Goal: Navigation & Orientation: Find specific page/section

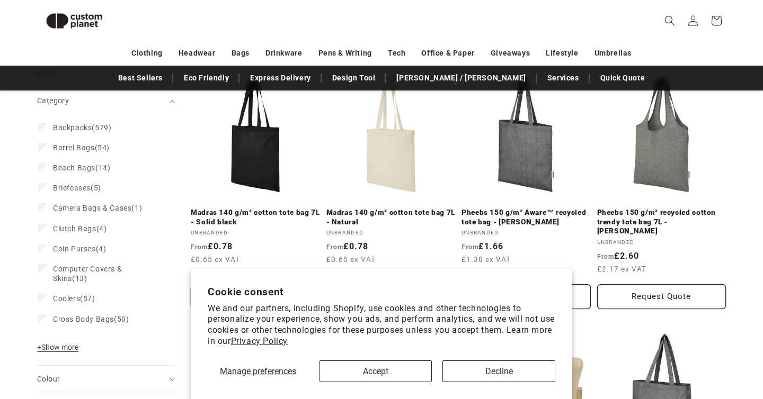
scroll to position [215, 0]
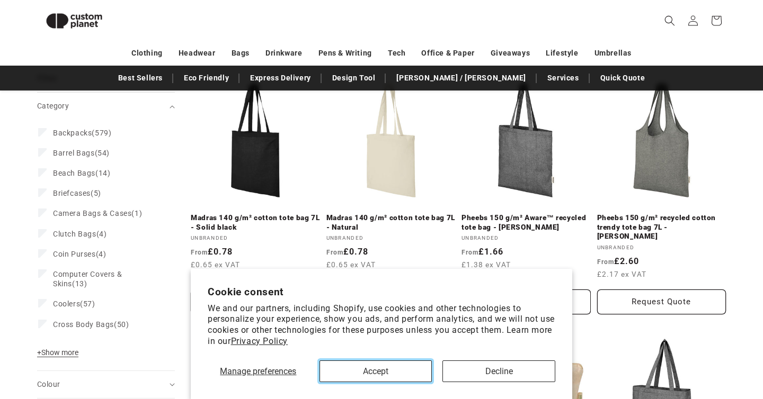
click at [374, 367] on button "Accept" at bounding box center [375, 372] width 113 height 22
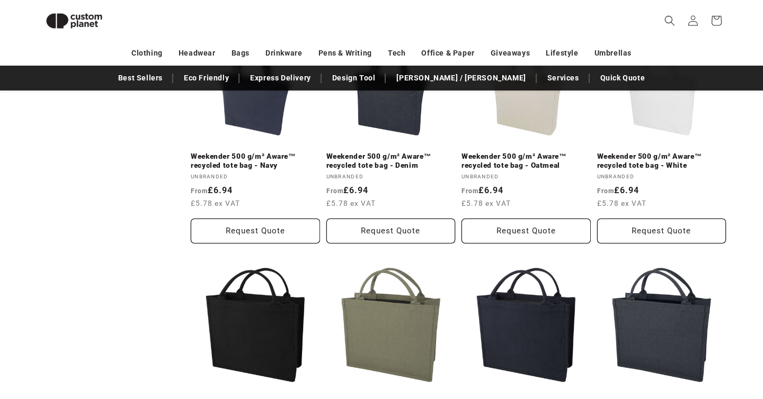
scroll to position [2185, 0]
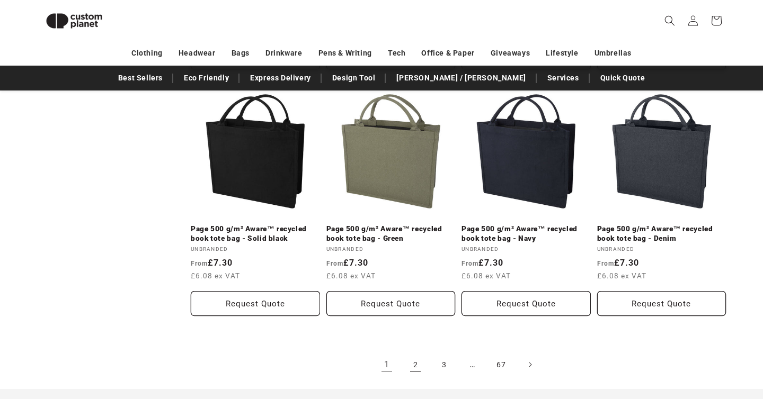
click at [421, 361] on link "2" at bounding box center [415, 364] width 23 height 23
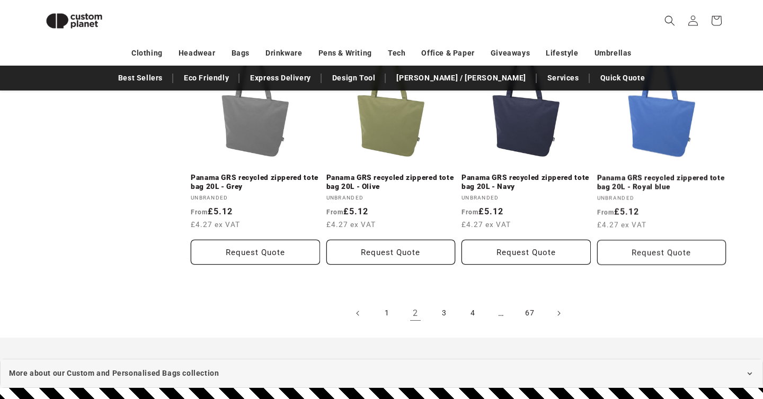
scroll to position [2261, 0]
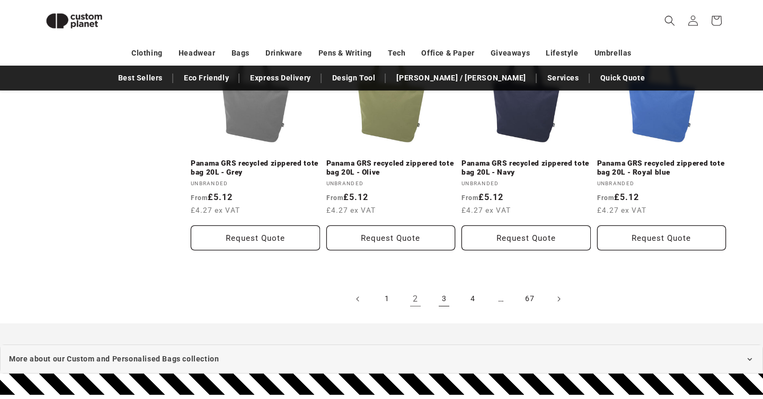
click at [438, 306] on link "3" at bounding box center [443, 299] width 23 height 23
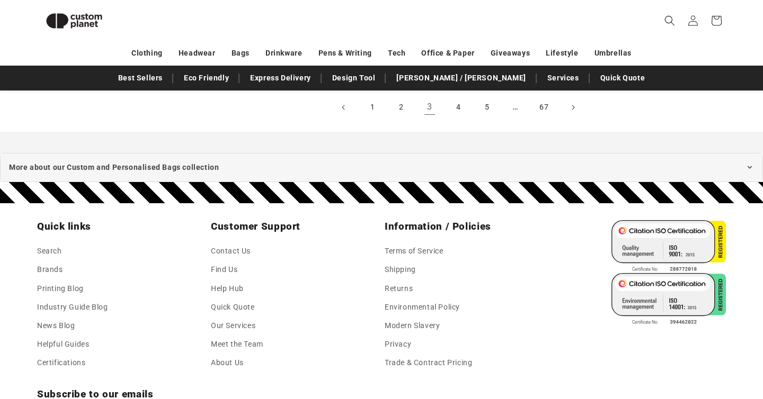
scroll to position [2599, 0]
